Goal: Transaction & Acquisition: Purchase product/service

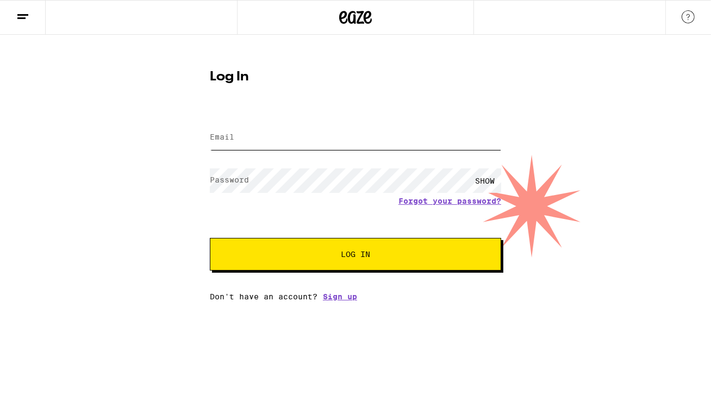
type input "[EMAIL_ADDRESS][DOMAIN_NAME]"
click at [366, 256] on span "Log In" at bounding box center [355, 255] width 29 height 8
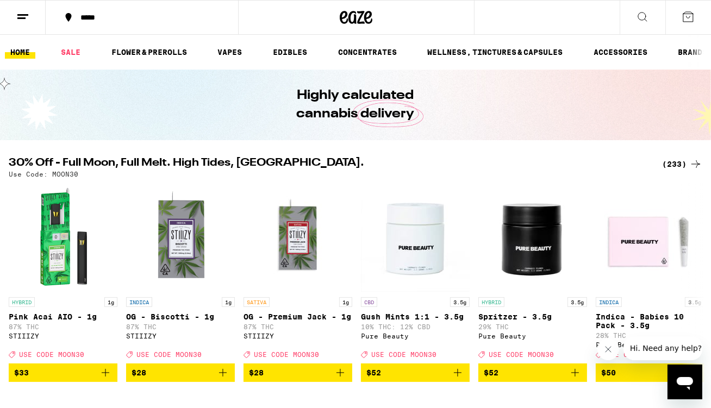
click at [23, 15] on icon at bounding box center [22, 16] width 13 height 13
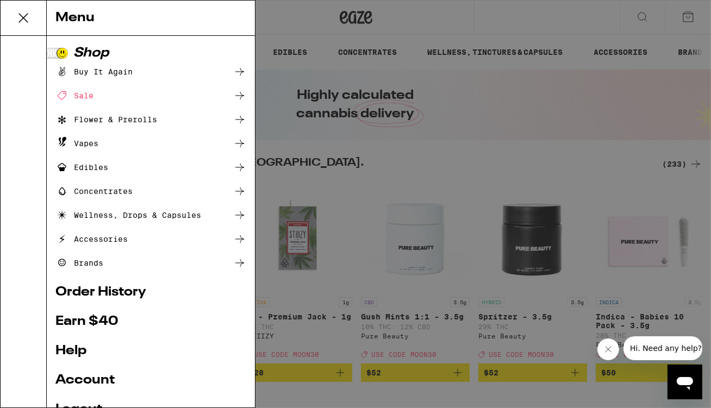
click at [114, 73] on div "Buy It Again" at bounding box center [93, 71] width 77 height 13
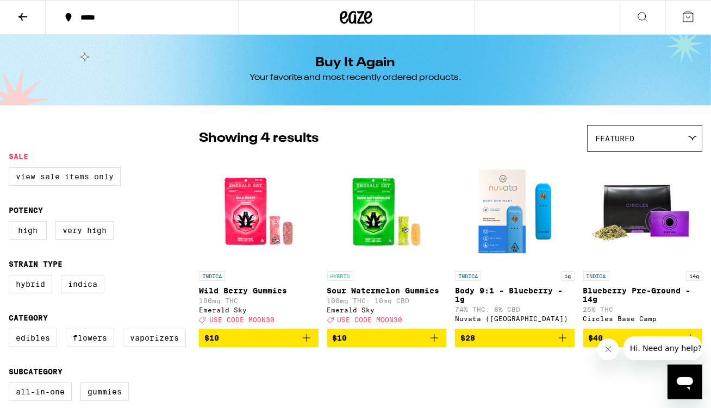
click at [75, 178] on label "View Sale Items Only" at bounding box center [65, 176] width 112 height 18
click at [11, 170] on input "View Sale Items Only" at bounding box center [11, 169] width 1 height 1
checkbox input "true"
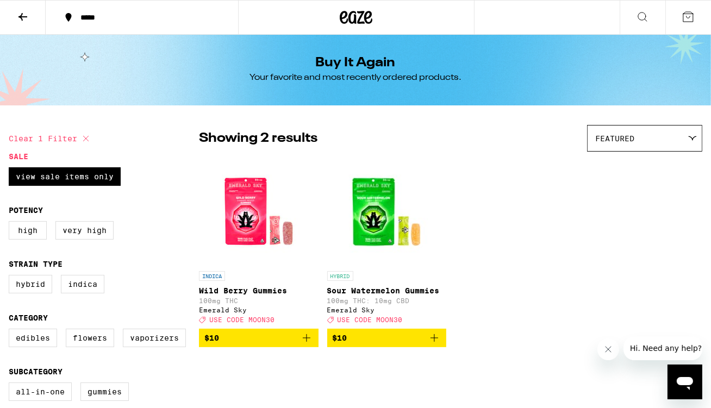
click at [491, 250] on div "INDICA Wild [PERSON_NAME] Gummies 100mg THC Emerald Sky Deal Created with Sketc…" at bounding box center [450, 252] width 503 height 190
